Goal: Ask a question

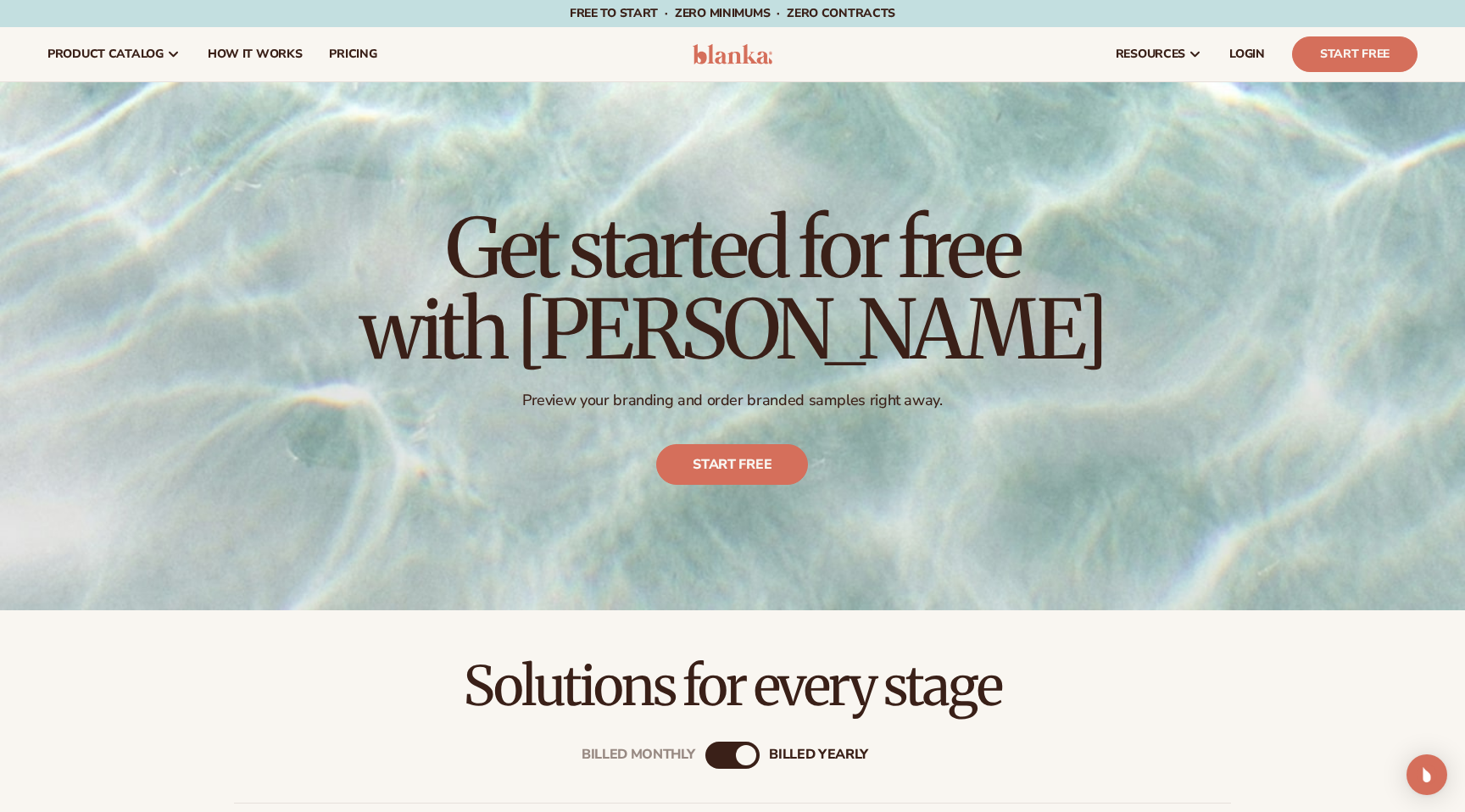
scroll to position [726, 0]
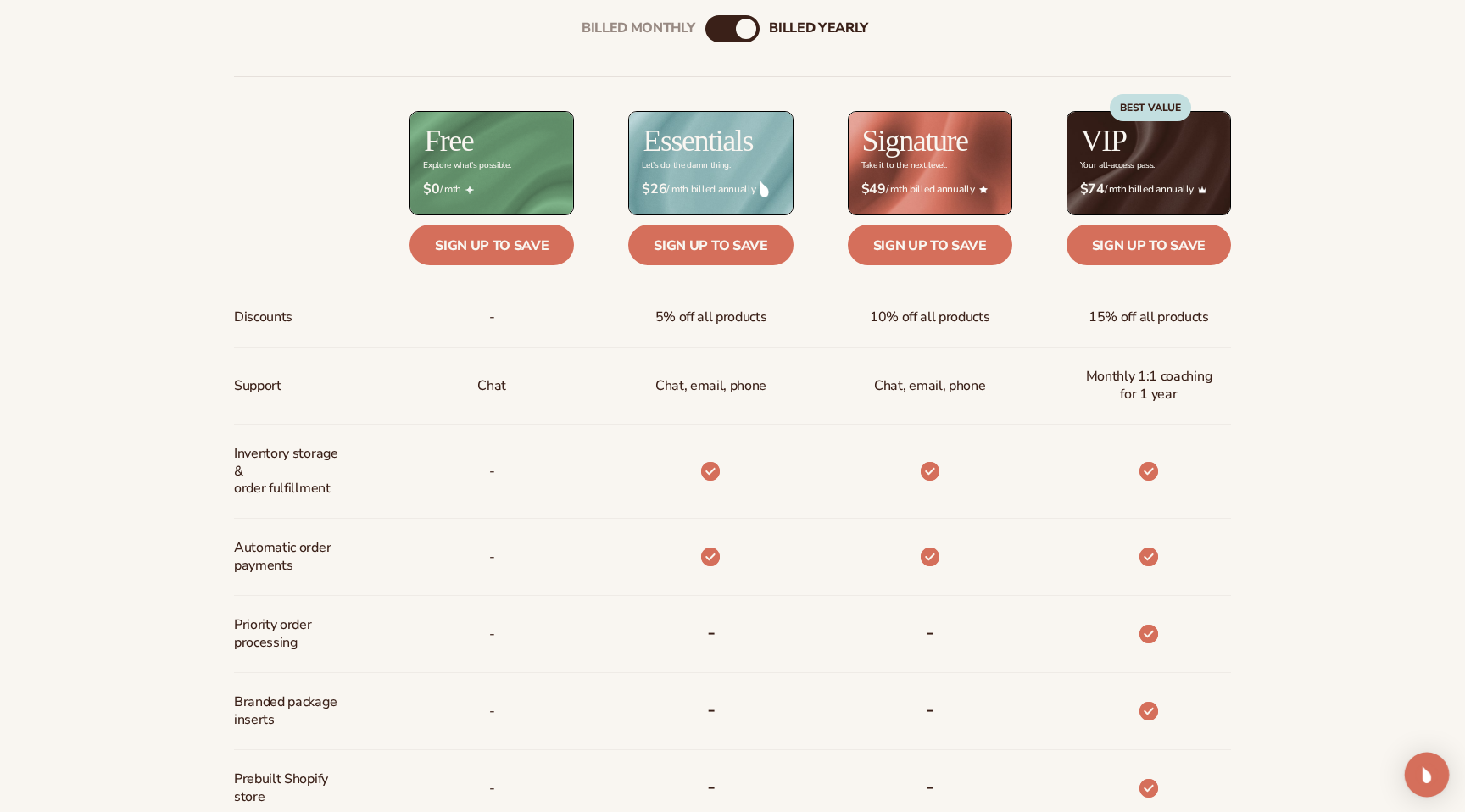
click at [1435, 771] on img "Open Intercom Messenger" at bounding box center [1426, 774] width 22 height 22
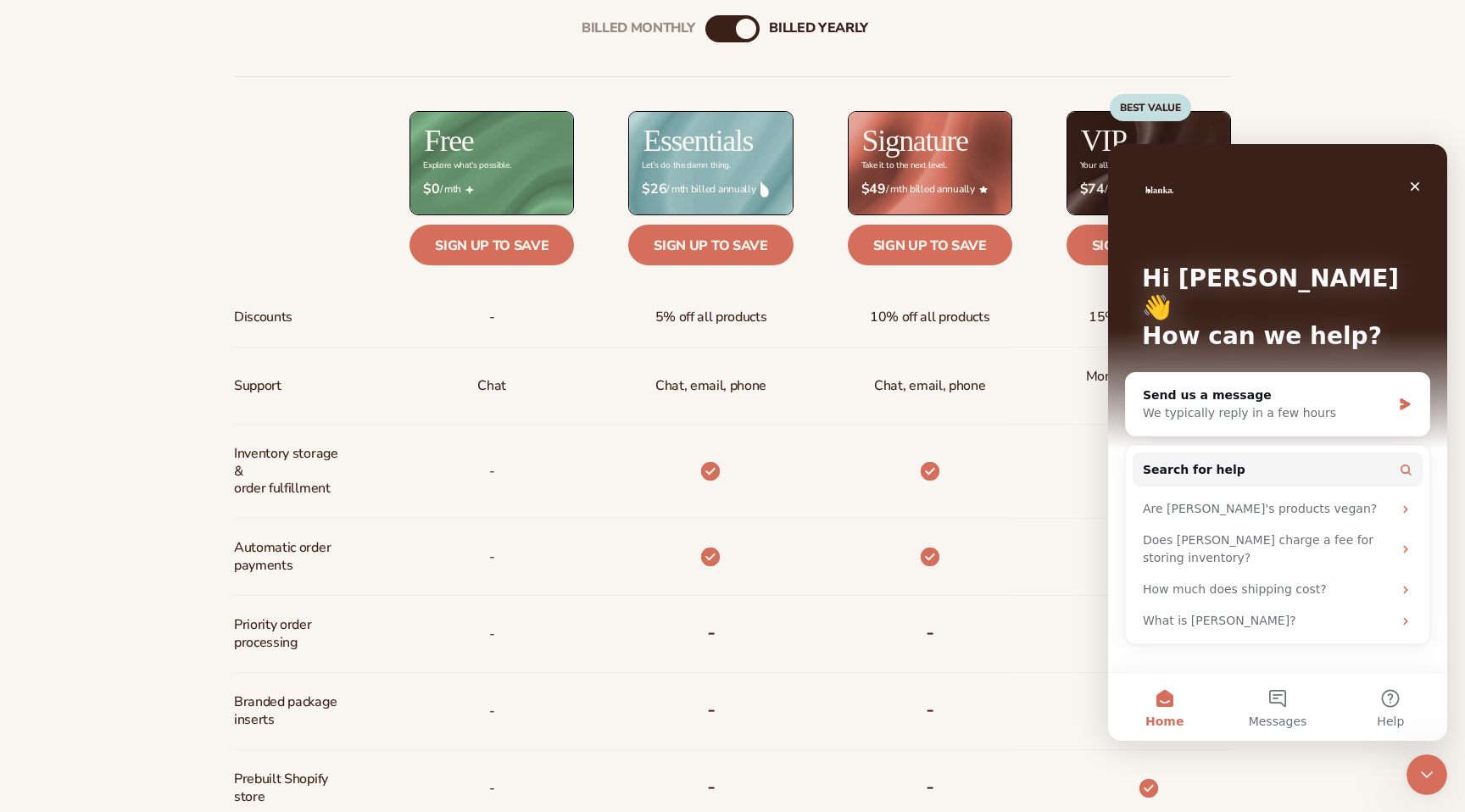
scroll to position [0, 0]
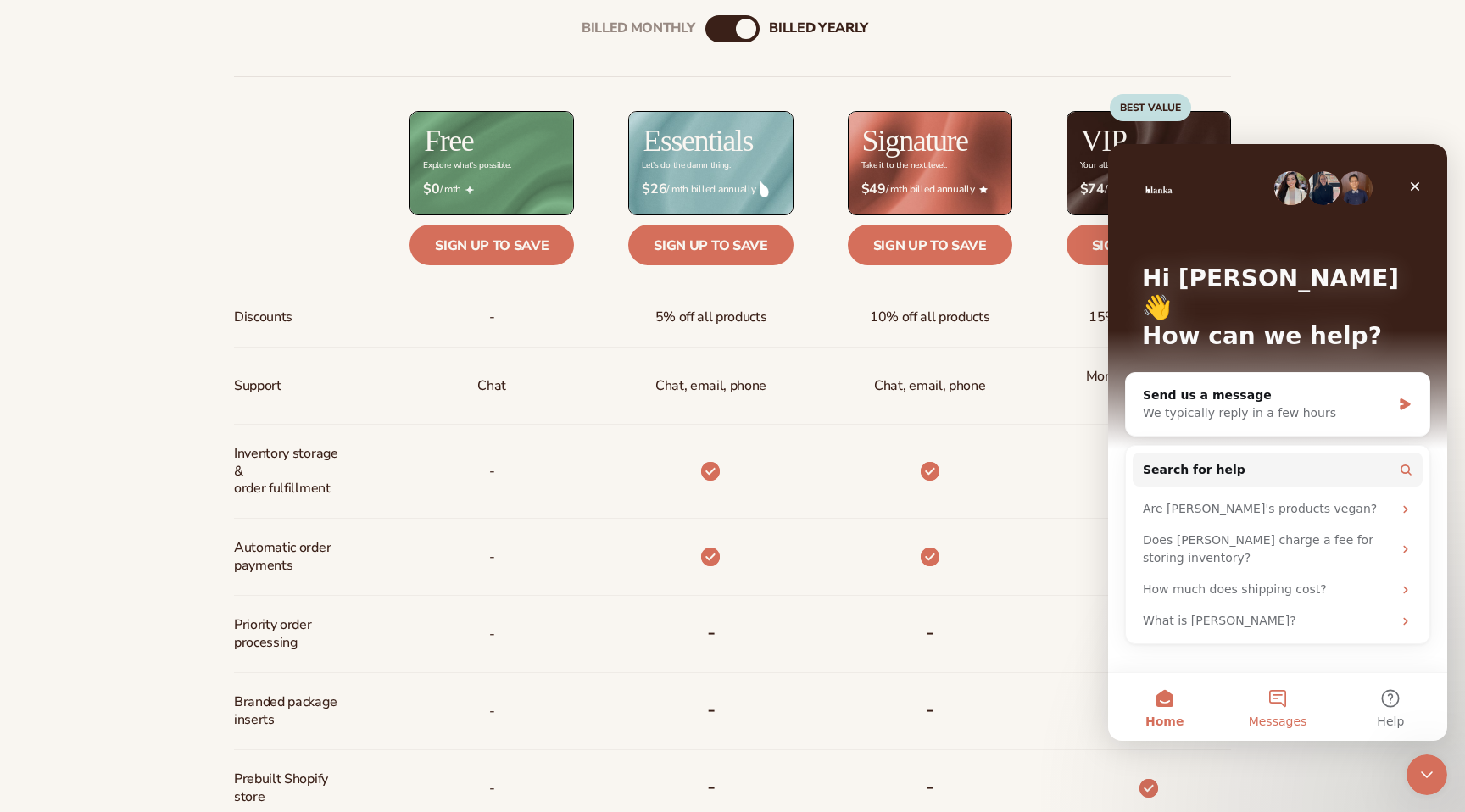
click at [1245, 707] on button "Messages" at bounding box center [1277, 706] width 113 height 68
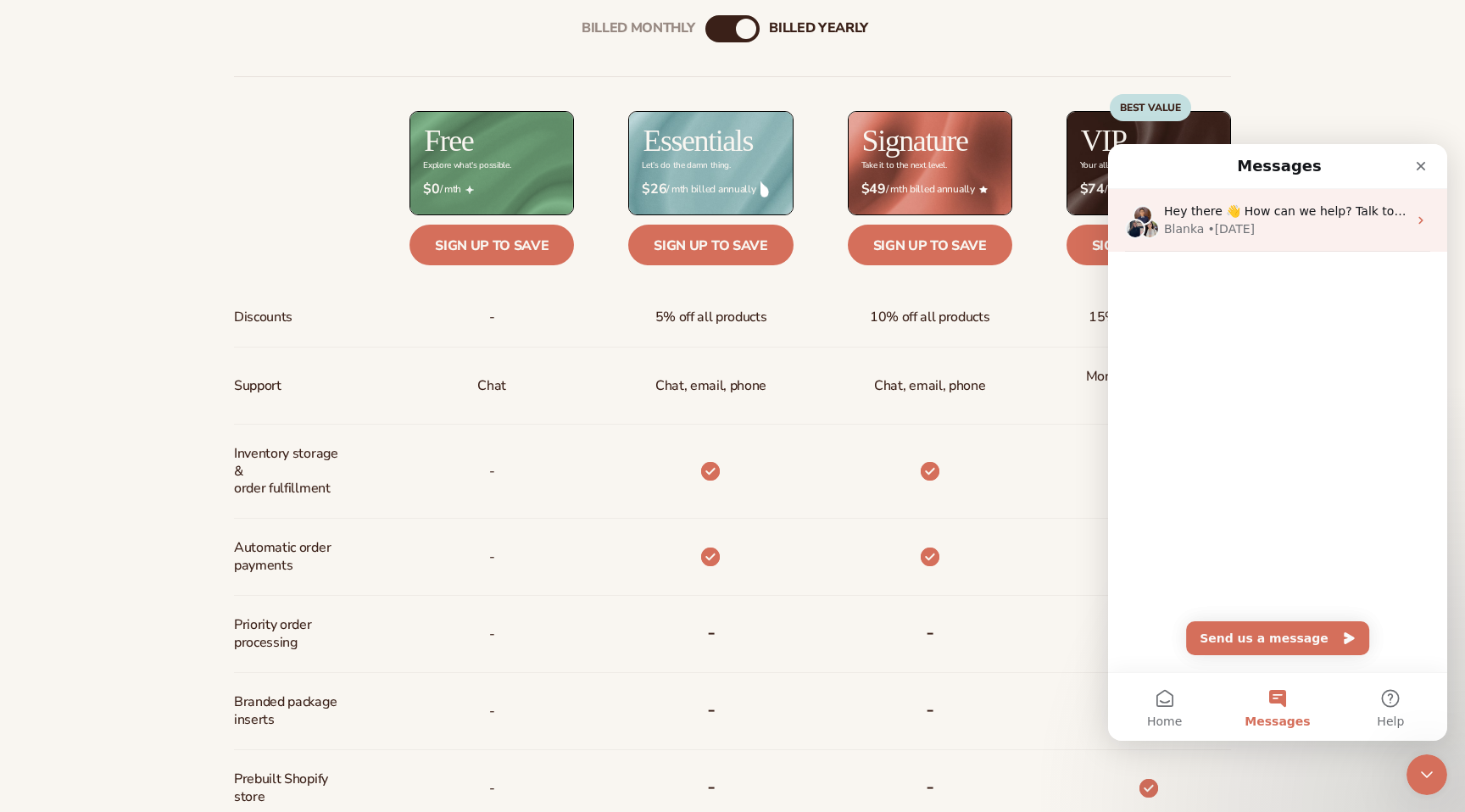
click at [1287, 229] on div "Blanka • 27w ago" at bounding box center [1285, 229] width 243 height 18
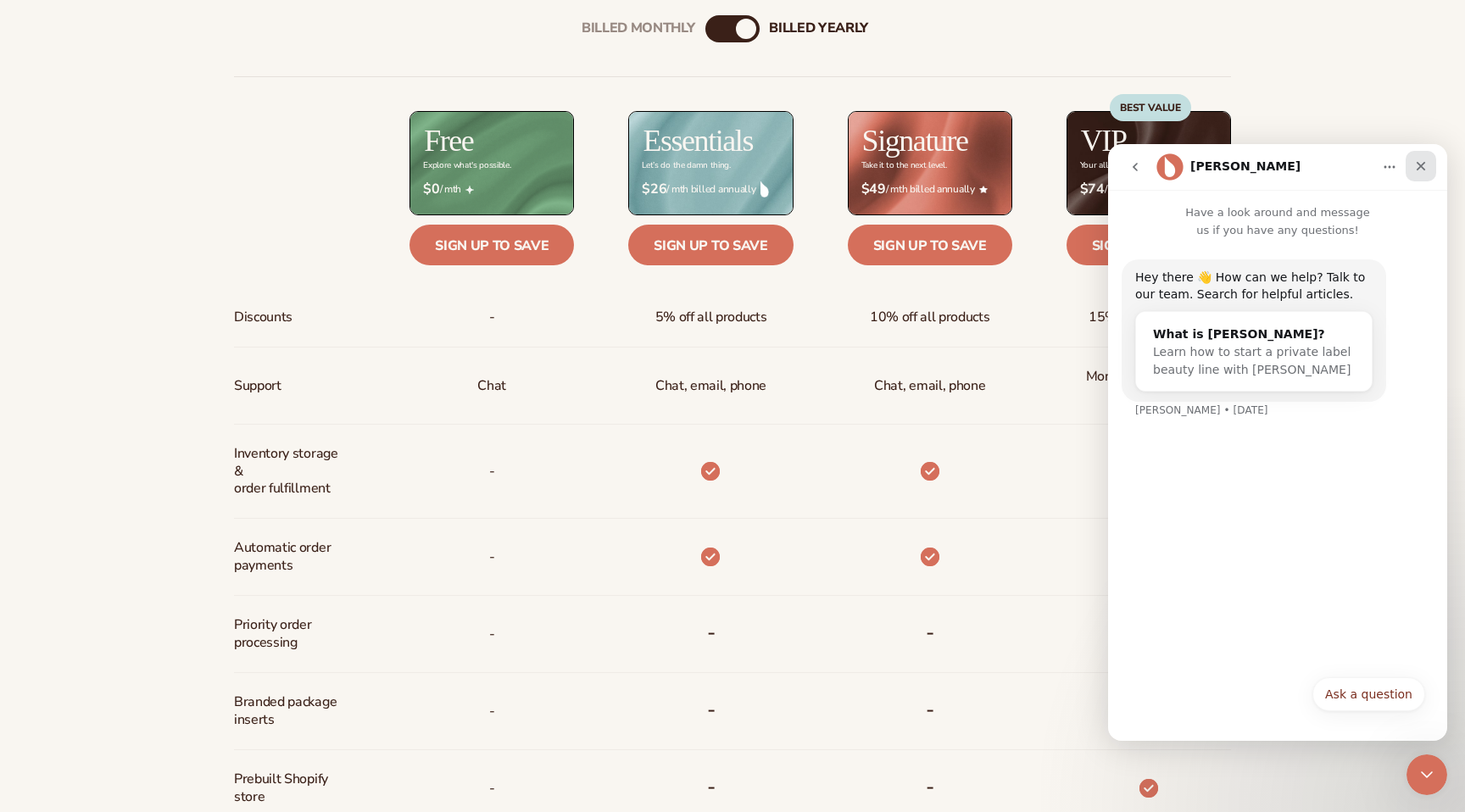
click at [1416, 179] on div "Close" at bounding box center [1421, 166] width 31 height 31
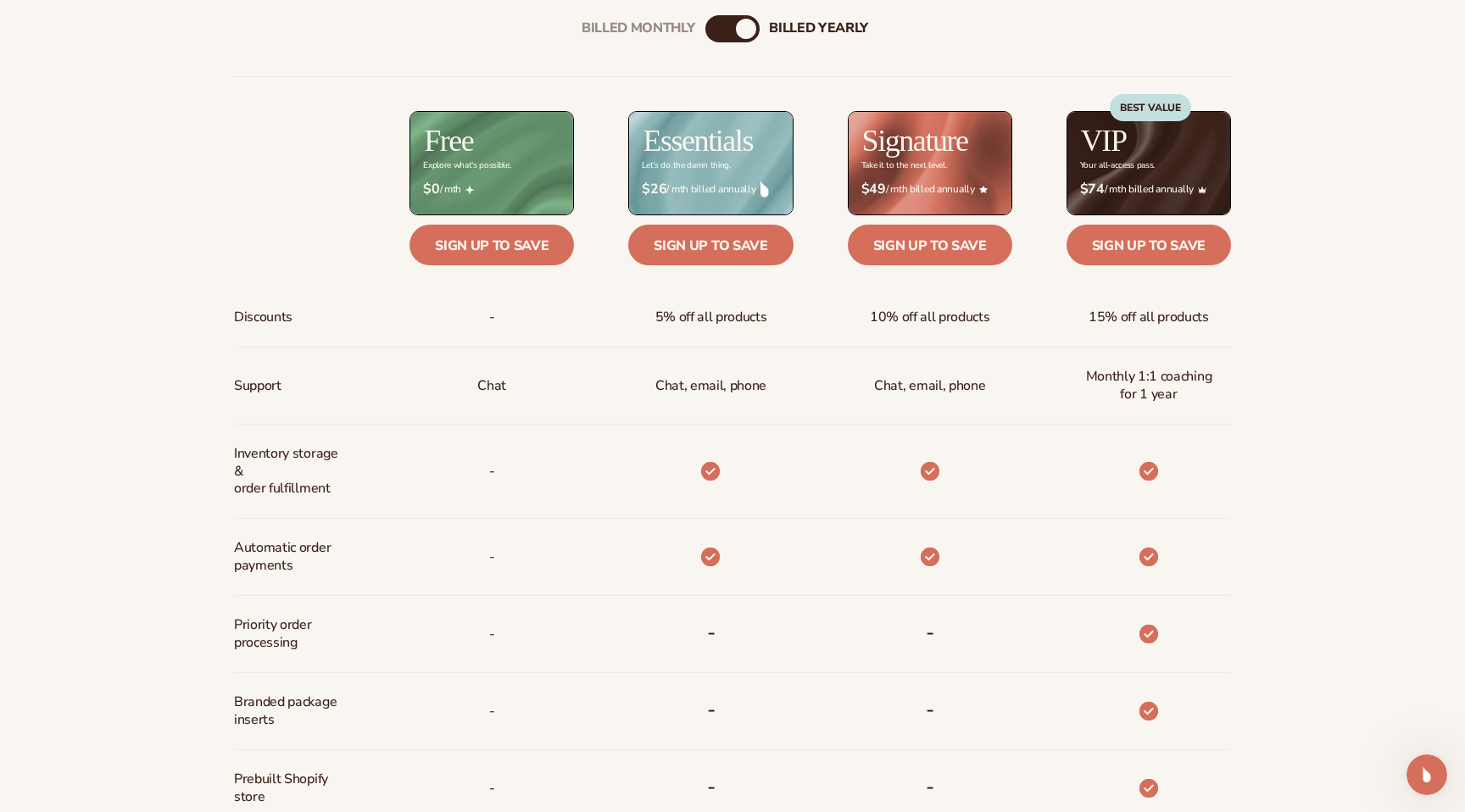
click at [1324, 181] on div "Billed Monthly billed Yearly Billed Monthly billed Yearly Discounts Support Inv…" at bounding box center [732, 559] width 1465 height 1140
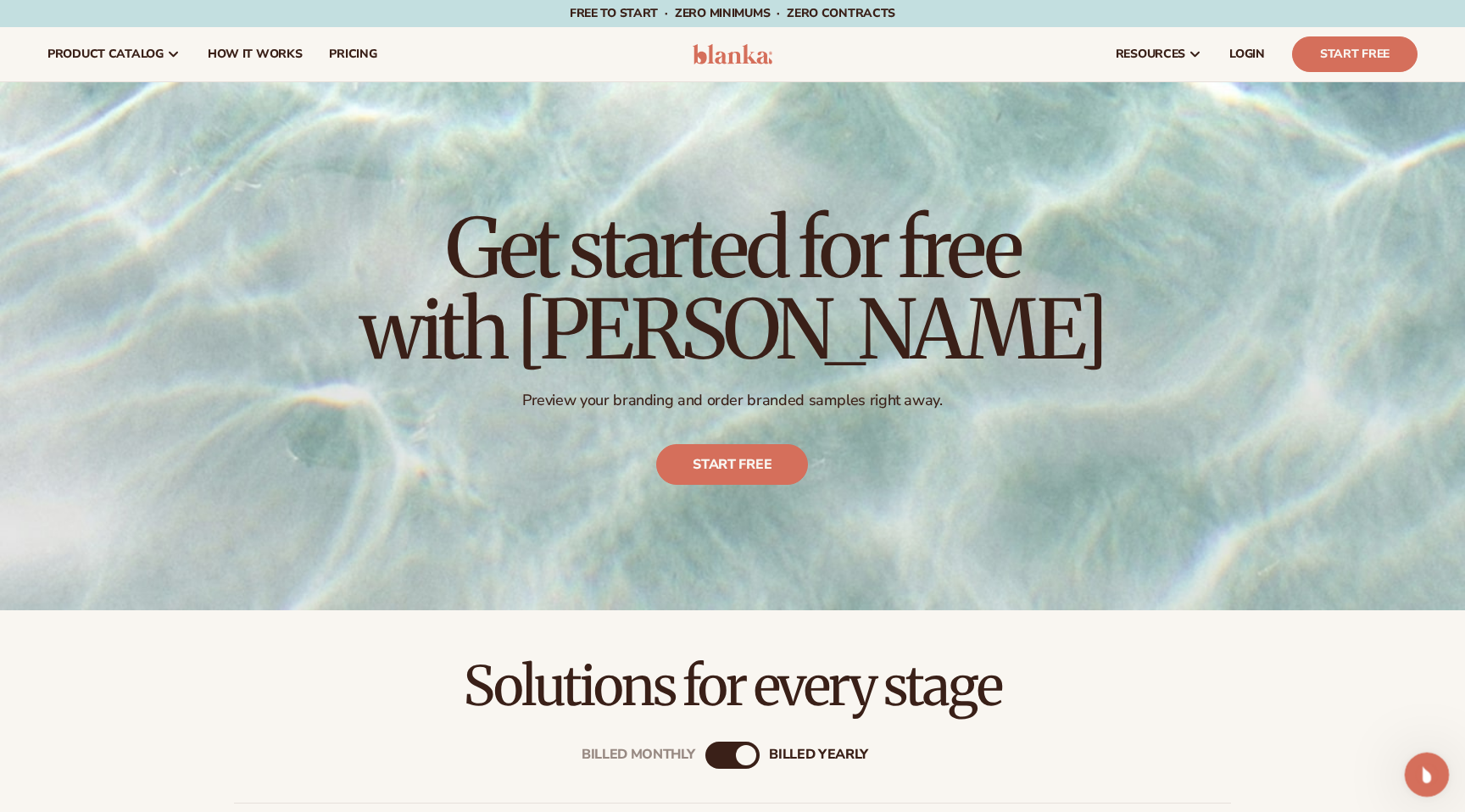
click at [1410, 789] on div "Open Intercom Messenger" at bounding box center [1424, 771] width 41 height 41
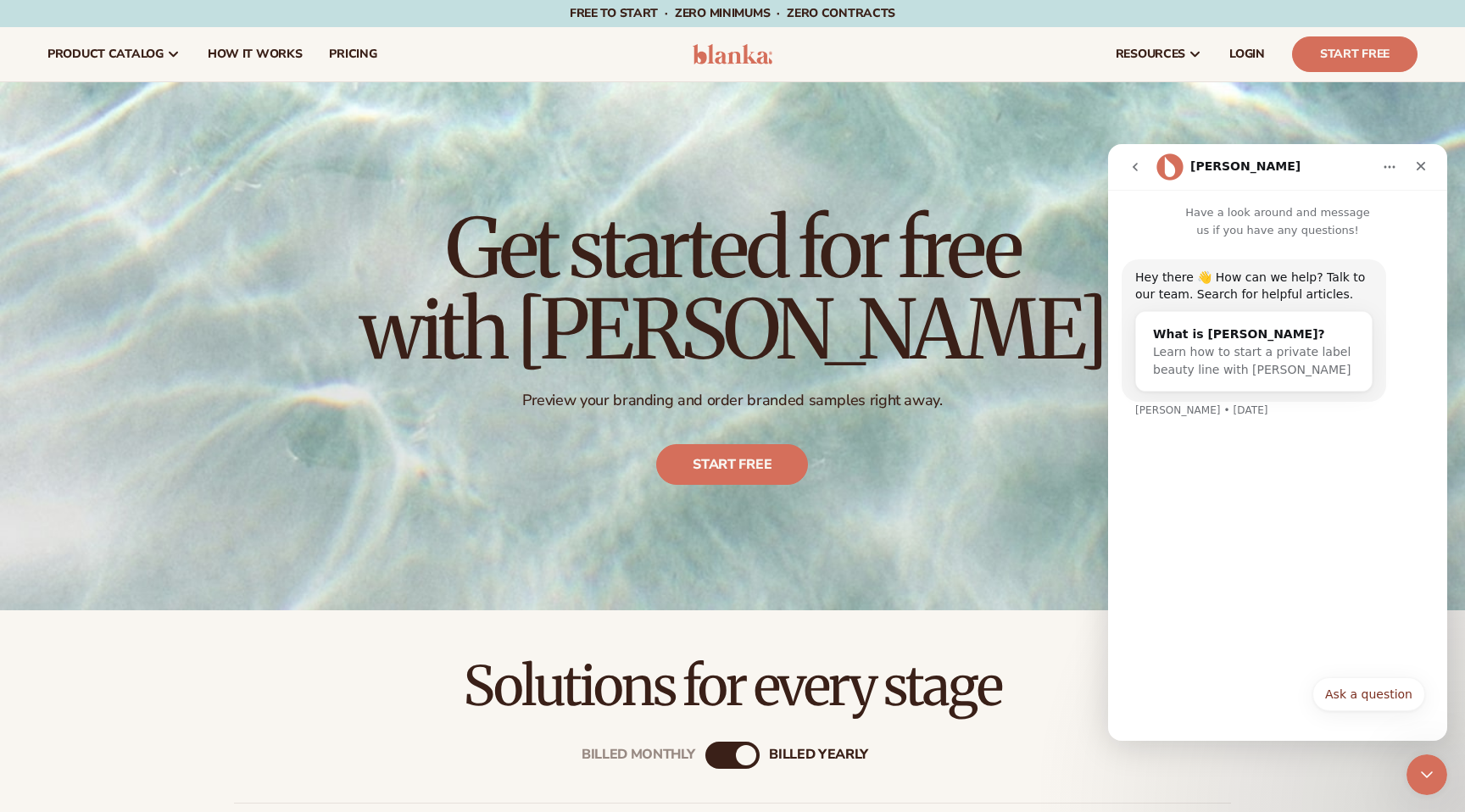
click at [1139, 167] on icon "go back" at bounding box center [1135, 166] width 13 height 13
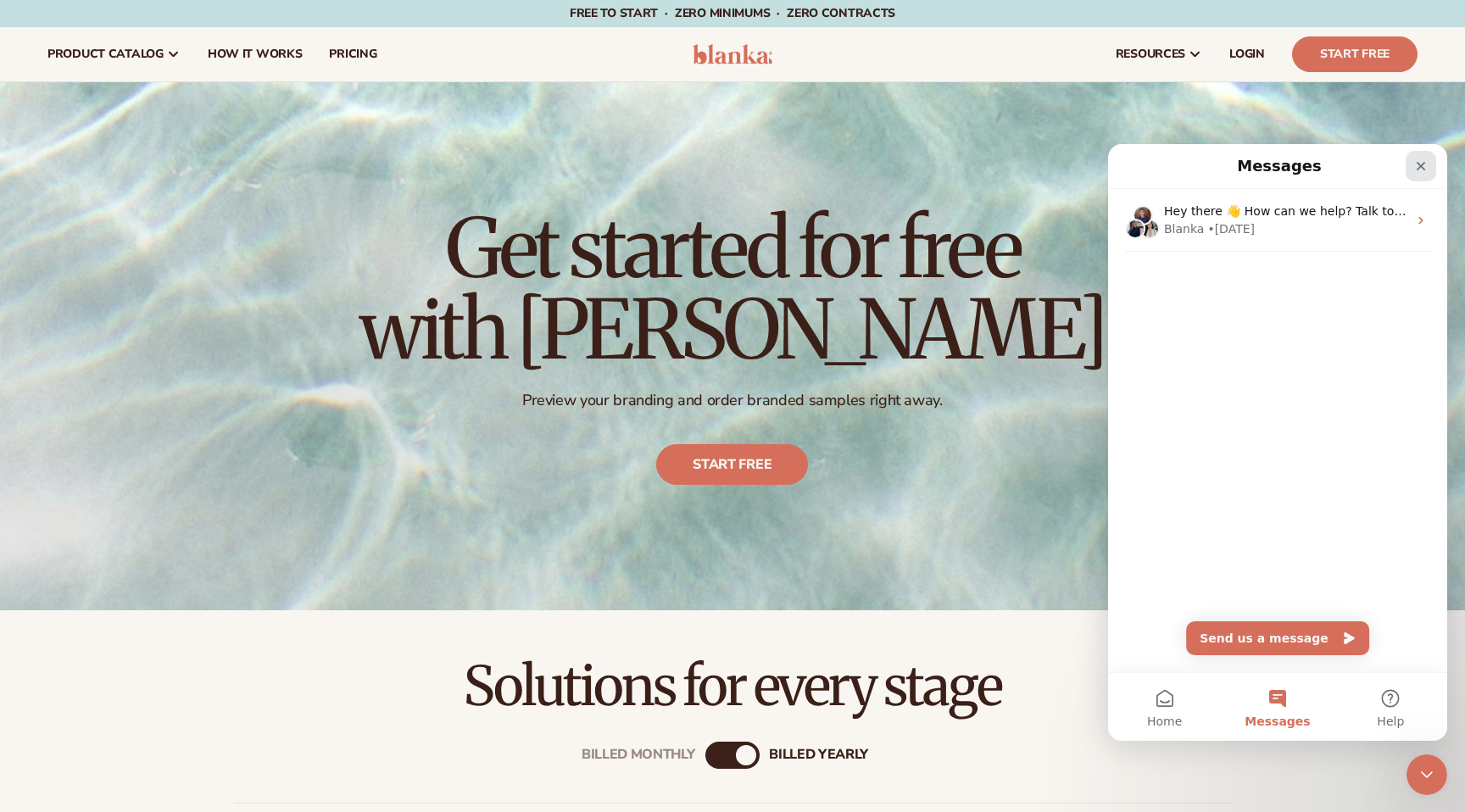
click at [1413, 159] on div "Close" at bounding box center [1421, 166] width 31 height 31
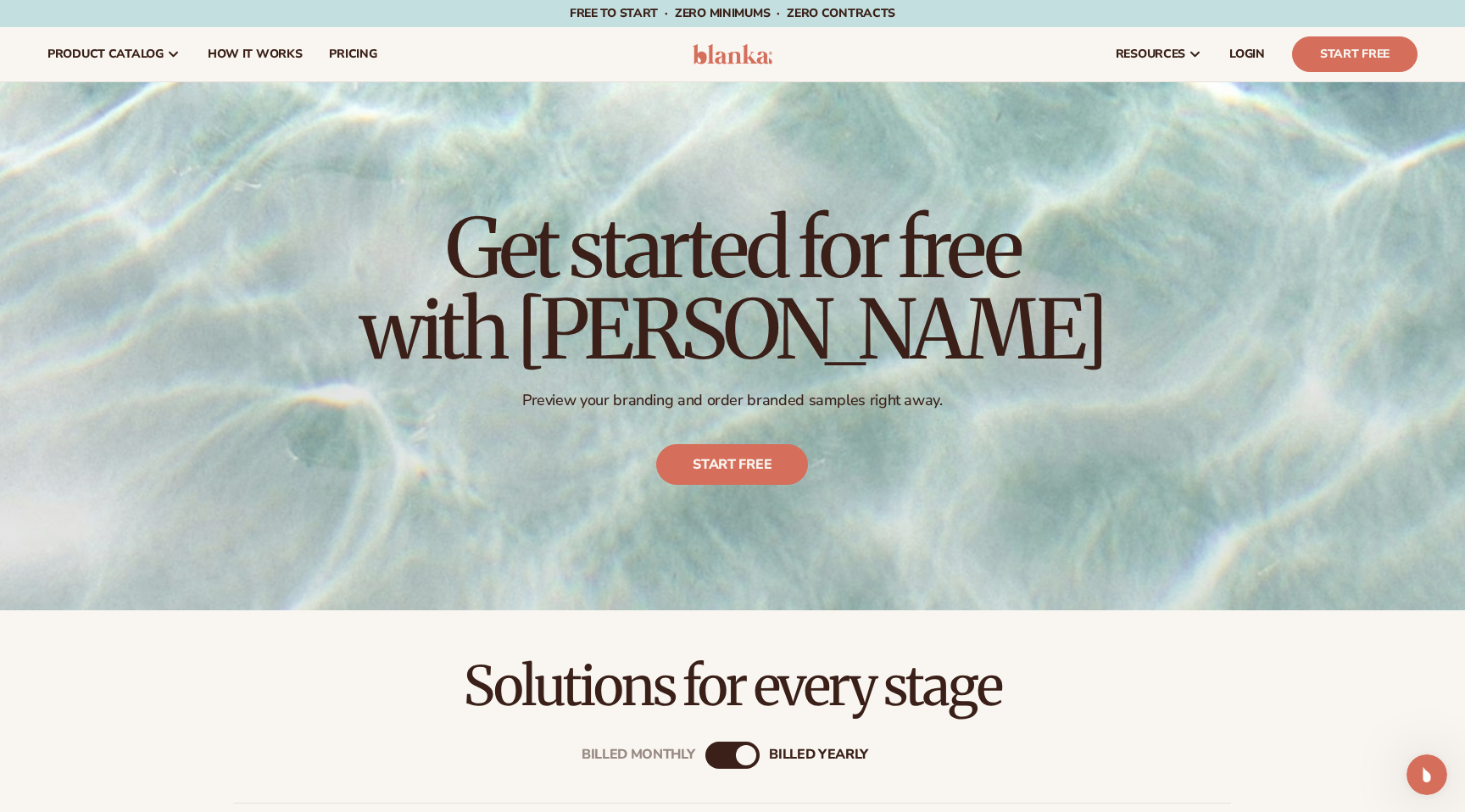
click at [962, 455] on div "Get started for free with Blanka Preview your branding and order branded sample…" at bounding box center [732, 346] width 746 height 345
click at [1431, 770] on icon "Open Intercom Messenger" at bounding box center [1424, 772] width 28 height 28
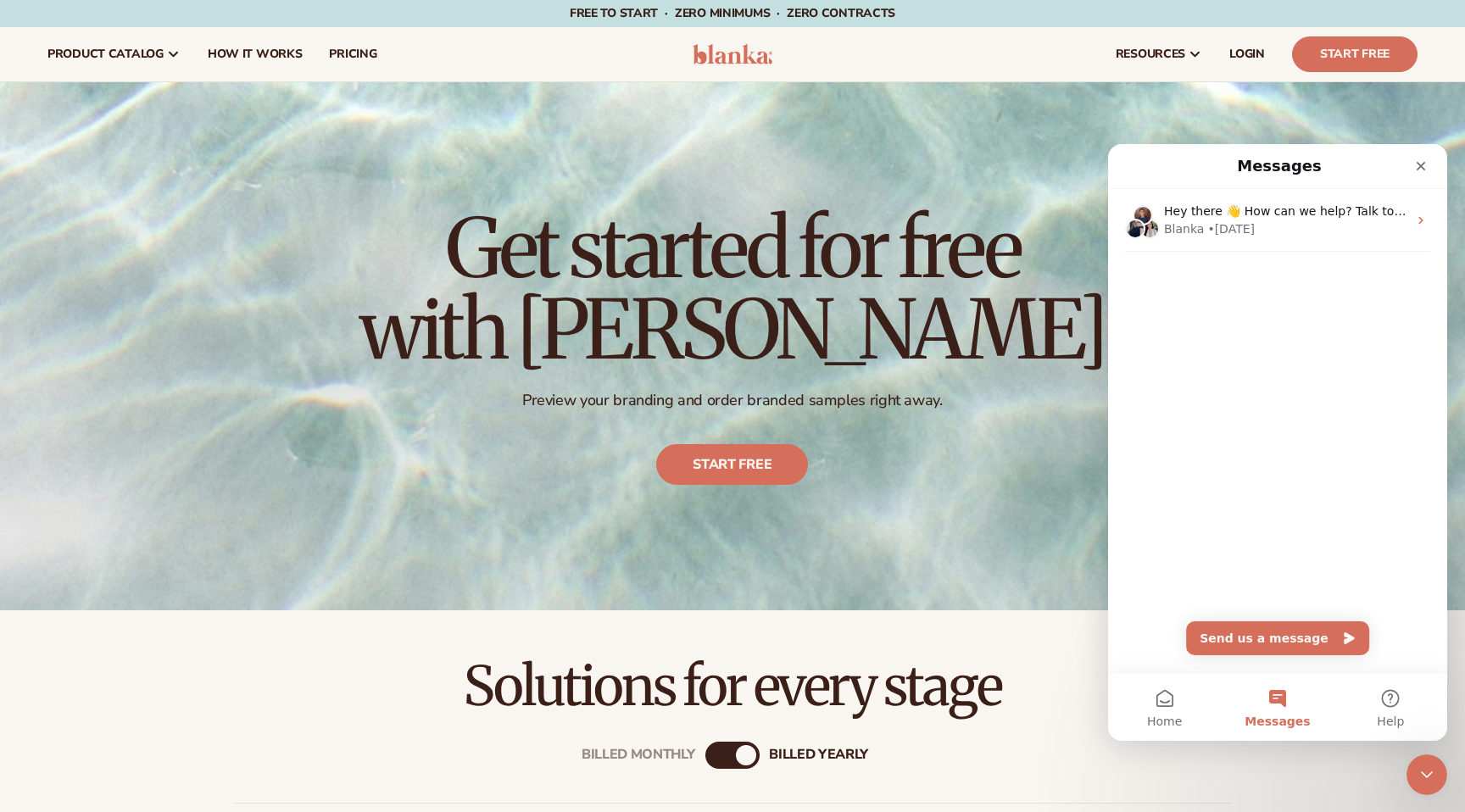
click at [1320, 649] on button "Send us a message" at bounding box center [1277, 638] width 183 height 34
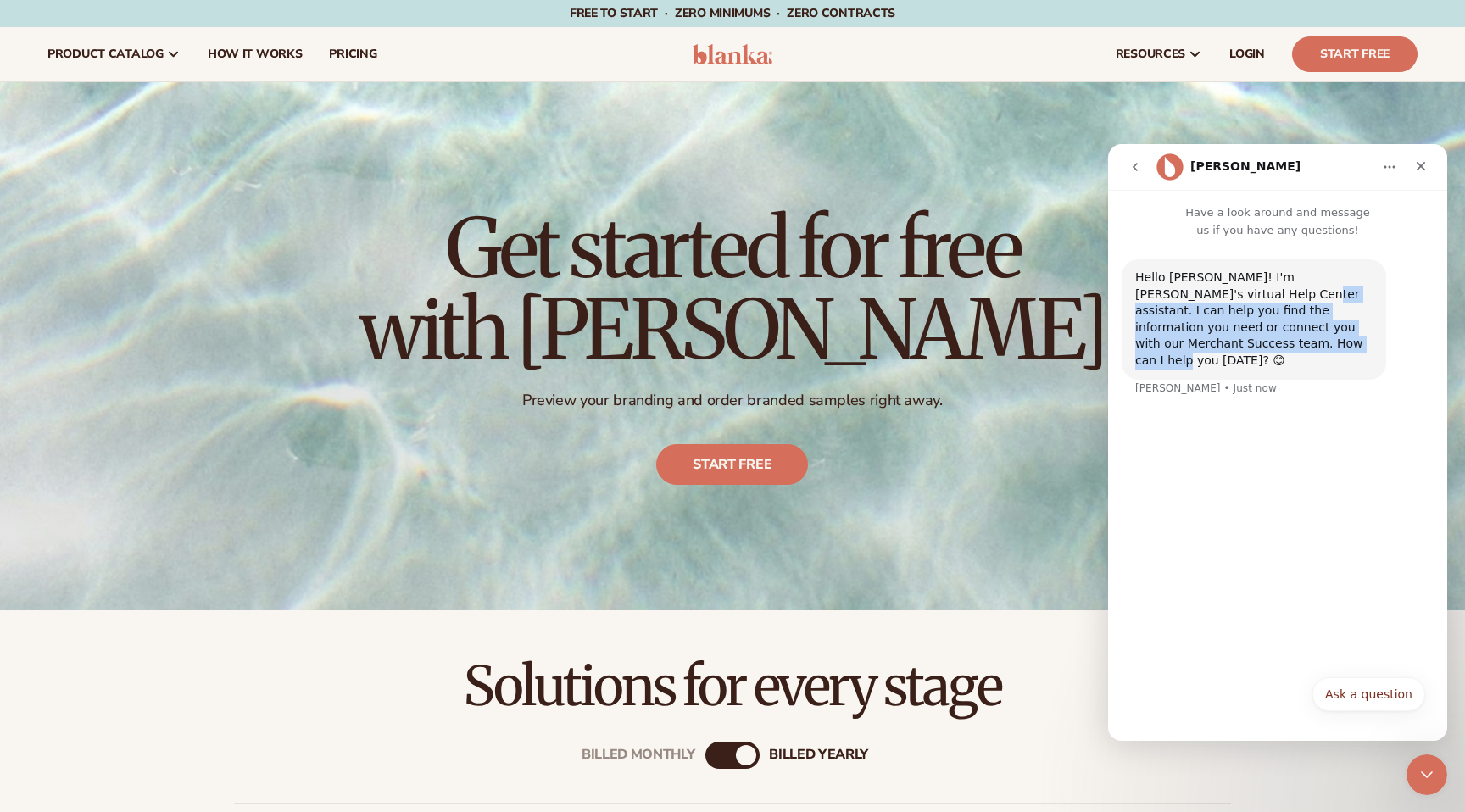
drag, startPoint x: 1227, startPoint y: 295, endPoint x: 1285, endPoint y: 339, distance: 72.8
click at [1285, 339] on div "Hello [PERSON_NAME]! I'm [PERSON_NAME]'s virtual Help Center assistant. I can h…" at bounding box center [1253, 319] width 238 height 100
copy div "I can help you find the information you need or connect you with our Merchant S…"
click at [1312, 347] on div "Hello [PERSON_NAME]! I'm [PERSON_NAME]'s virtual Help Center assistant. I can h…" at bounding box center [1253, 319] width 238 height 100
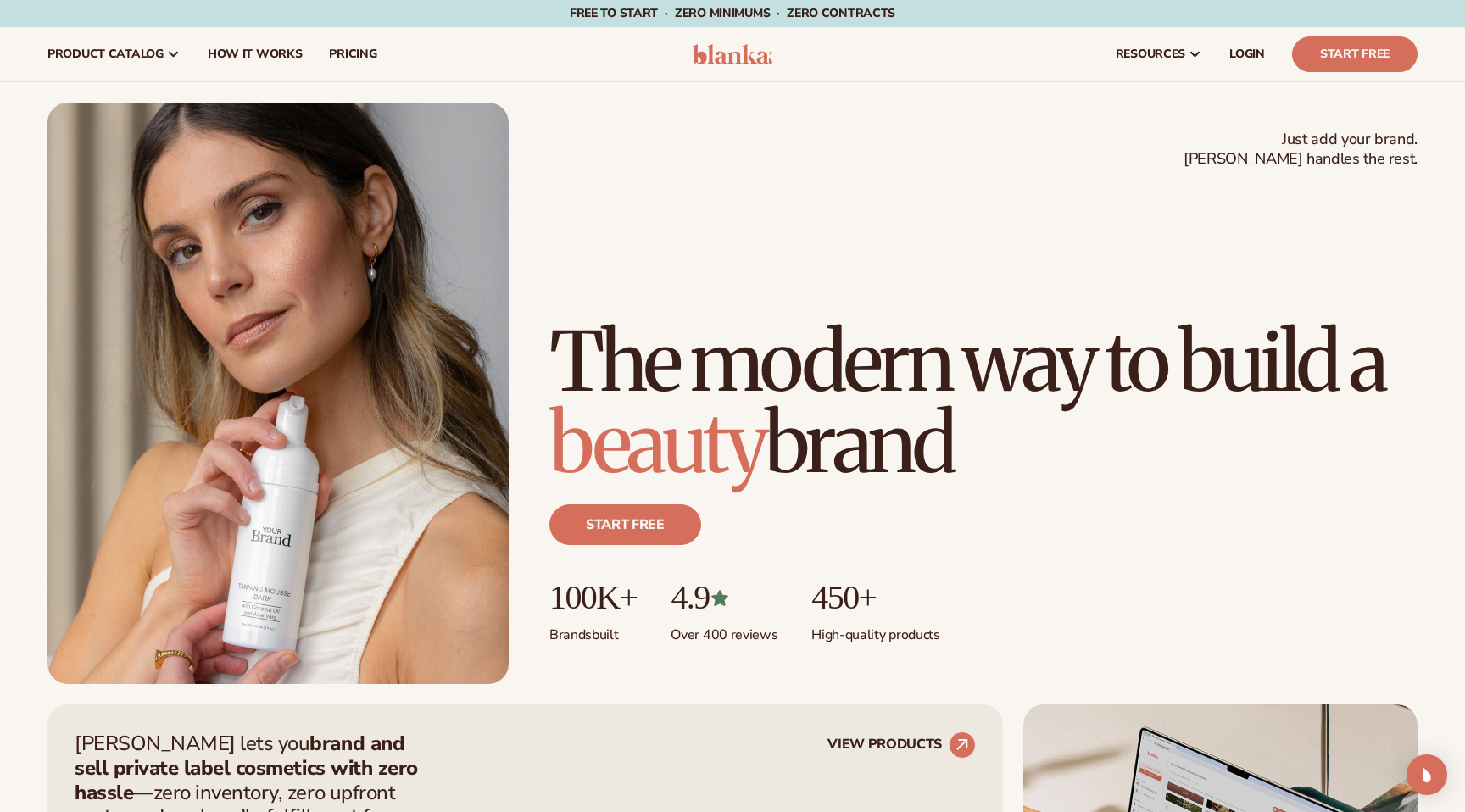
click at [1424, 785] on div "Open Intercom Messenger" at bounding box center [1427, 774] width 45 height 45
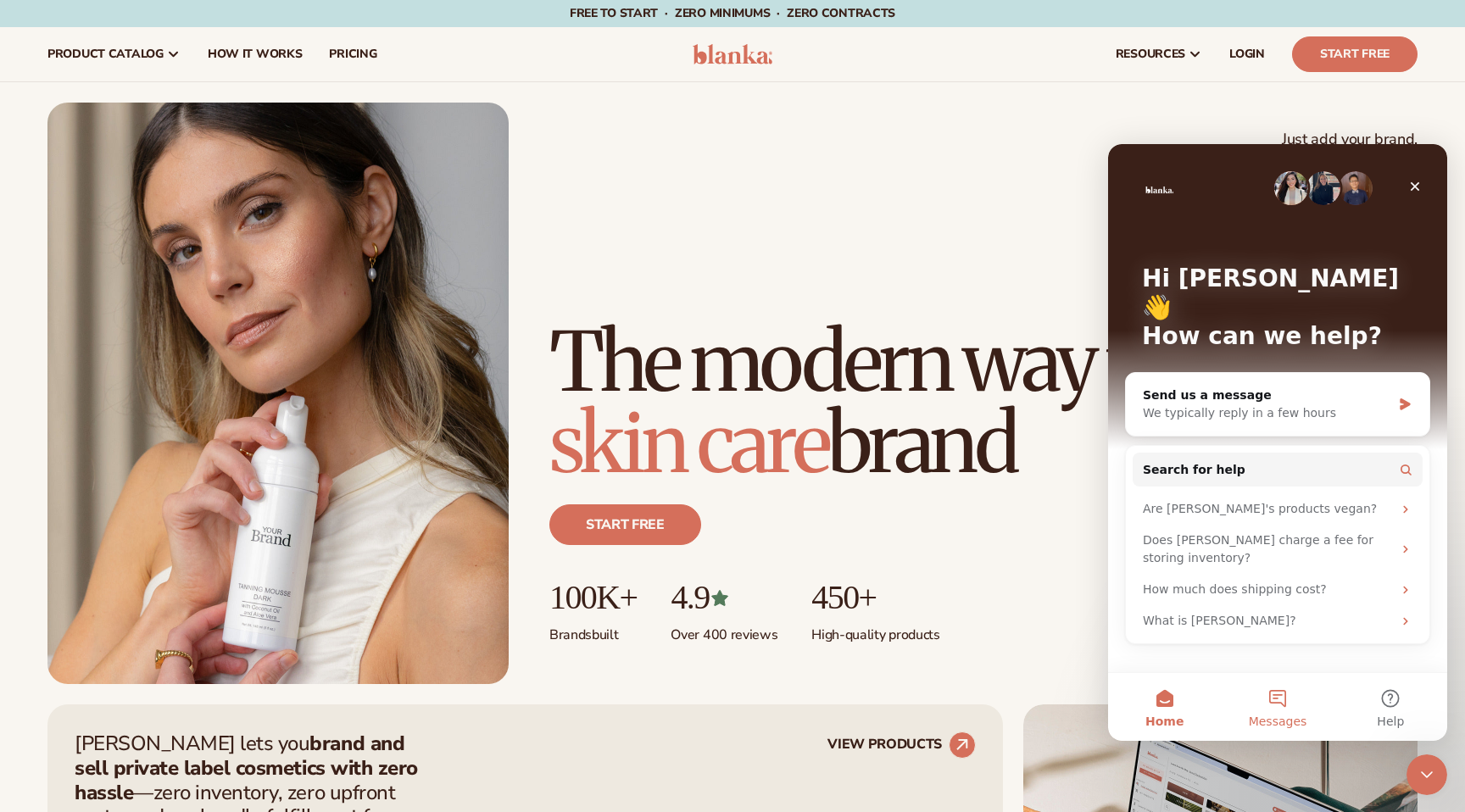
click at [1296, 703] on button "Messages" at bounding box center [1277, 706] width 113 height 68
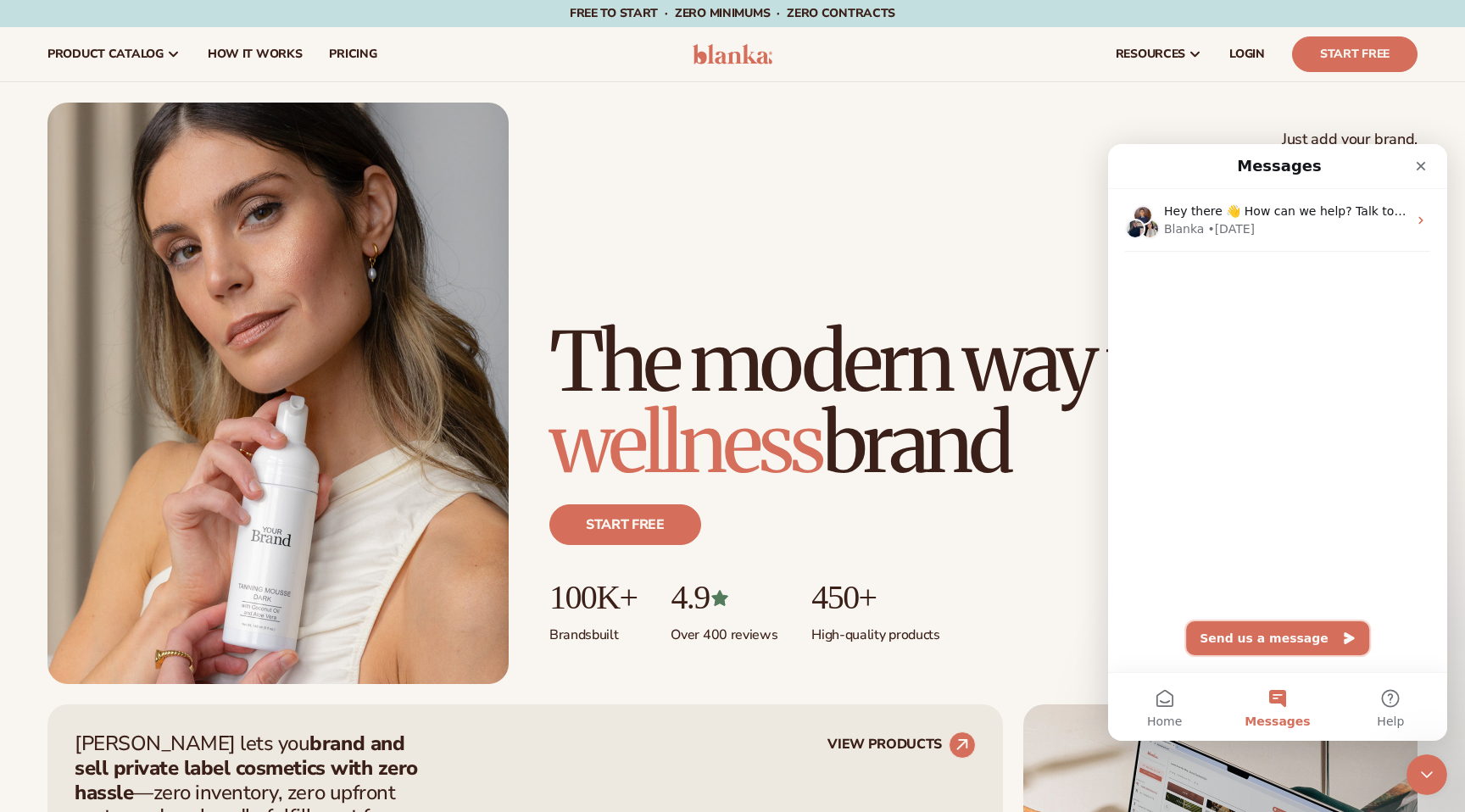
click at [1298, 632] on button "Send us a message" at bounding box center [1277, 638] width 183 height 34
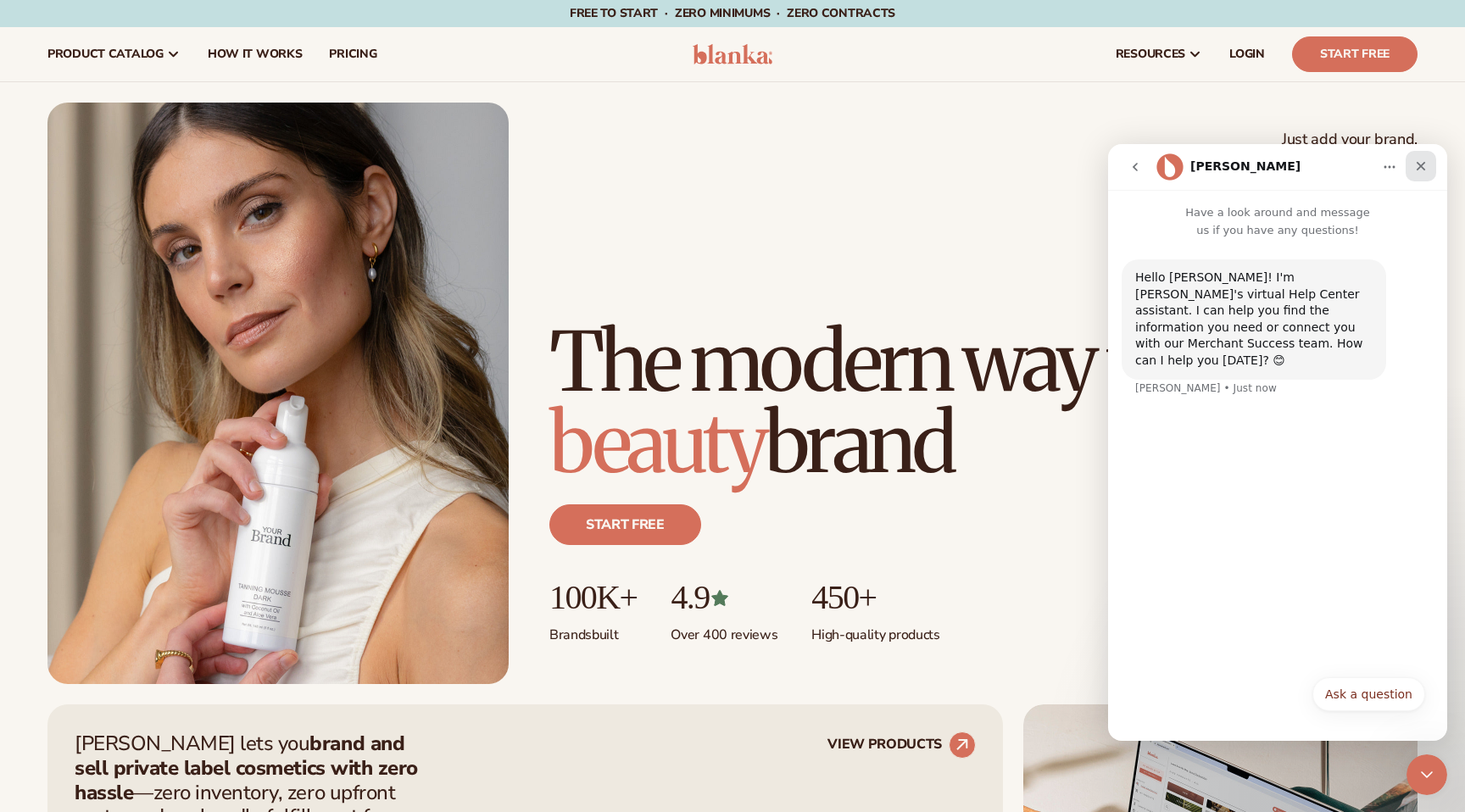
click at [1422, 176] on div "Close" at bounding box center [1421, 166] width 31 height 31
